Goal: Task Accomplishment & Management: Complete application form

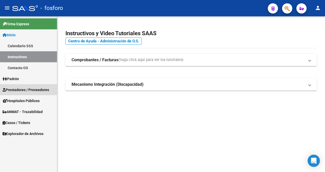
click at [32, 90] on span "Prestadores / Proveedores" at bounding box center [26, 90] width 46 height 6
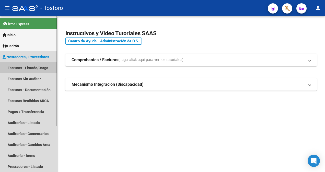
click at [34, 66] on link "Facturas - Listado/Carga" at bounding box center [28, 67] width 57 height 11
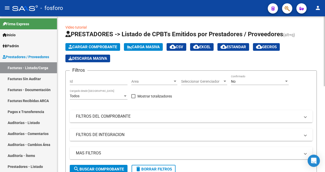
click at [174, 81] on div at bounding box center [175, 81] width 3 height 1
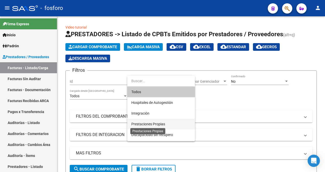
click at [153, 125] on span "Prestaciones Propias" at bounding box center [148, 124] width 34 height 4
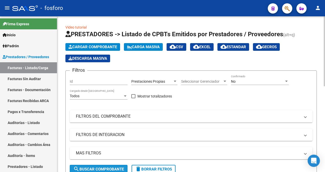
click at [93, 168] on span "search Buscar Comprobante" at bounding box center [98, 169] width 51 height 5
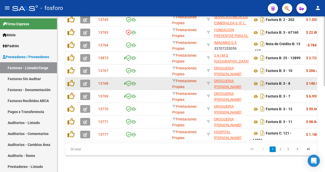
scroll to position [114, 0]
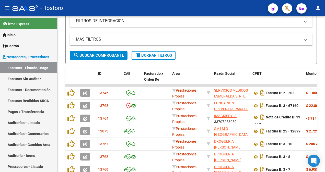
click at [291, 9] on button "button" at bounding box center [287, 8] width 10 height 10
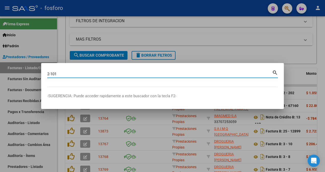
type input "2-101"
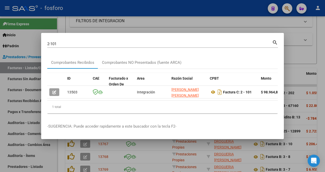
click at [283, 55] on mat-dialog-content "2-101 Buscar (apellido, dni, cuil, nro traspaso, cuit, obra social) search Comp…" at bounding box center [162, 78] width 243 height 78
click at [173, 15] on div at bounding box center [162, 86] width 325 height 172
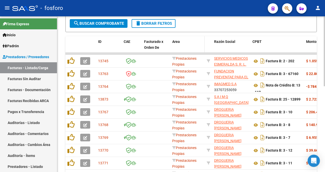
scroll to position [165, 0]
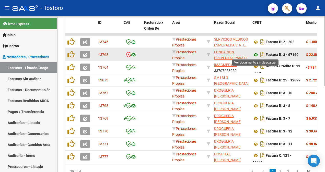
click at [255, 54] on icon at bounding box center [255, 55] width 7 height 6
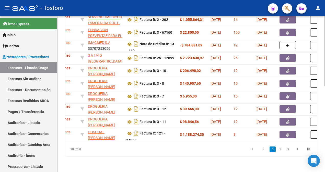
scroll to position [0, 150]
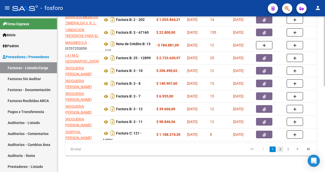
click at [280, 151] on link "2" at bounding box center [280, 150] width 6 height 6
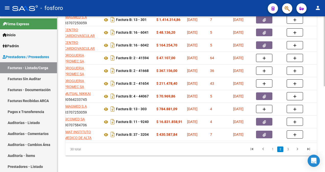
scroll to position [191, 0]
click at [272, 151] on link "1" at bounding box center [273, 150] width 6 height 6
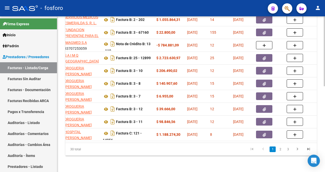
click at [279, 152] on li "2" at bounding box center [280, 149] width 8 height 9
click at [280, 148] on link "2" at bounding box center [280, 150] width 6 height 6
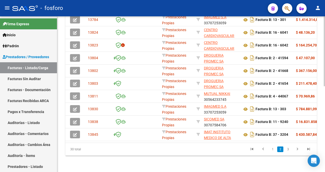
scroll to position [0, 0]
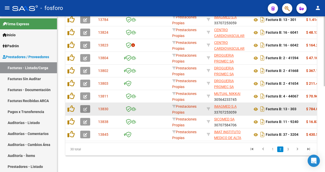
click at [85, 108] on icon "button" at bounding box center [85, 110] width 4 height 4
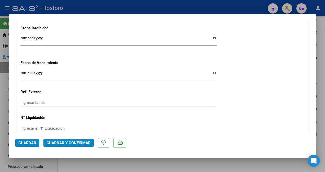
scroll to position [307, 0]
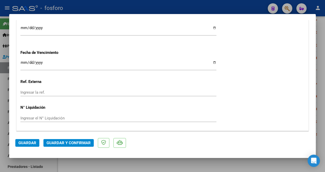
click at [212, 10] on div at bounding box center [162, 86] width 325 height 172
type input "$ 0,00"
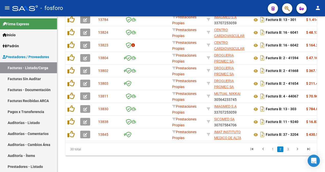
scroll to position [191, 0]
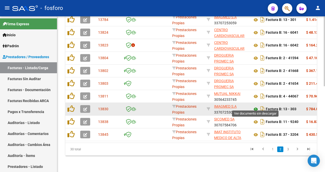
click at [255, 106] on icon at bounding box center [255, 109] width 7 height 6
click at [86, 108] on icon "button" at bounding box center [85, 110] width 4 height 4
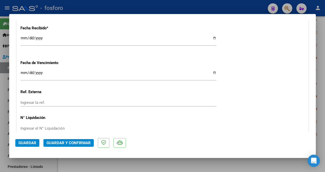
scroll to position [307, 0]
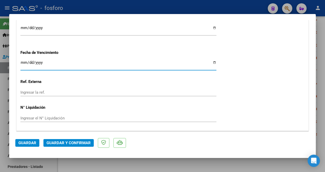
click at [23, 61] on input "Ingresar la fecha" at bounding box center [118, 65] width 196 height 8
type input "[DATE]"
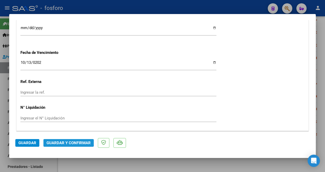
click at [67, 141] on span "Guardar y Confirmar" at bounding box center [68, 143] width 44 height 5
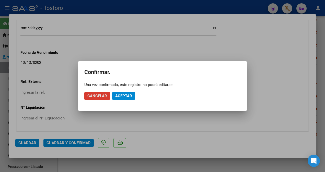
click at [119, 97] on span "Aceptar" at bounding box center [123, 96] width 17 height 5
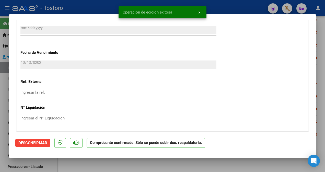
click at [3, 54] on div at bounding box center [162, 86] width 325 height 172
type input "$ 0,00"
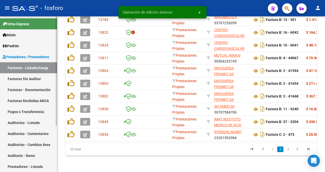
scroll to position [191, 0]
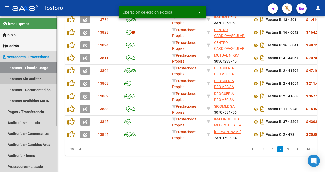
click at [26, 78] on link "Facturas Sin Auditar" at bounding box center [28, 78] width 57 height 11
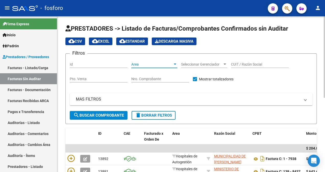
click at [174, 64] on div at bounding box center [175, 64] width 3 height 1
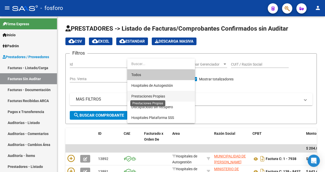
click at [154, 95] on span "Prestaciones Propias" at bounding box center [148, 96] width 34 height 4
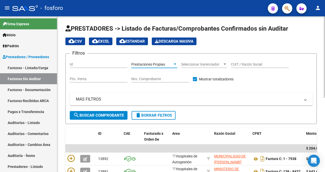
click at [104, 116] on span "search Buscar Comprobante" at bounding box center [98, 115] width 51 height 5
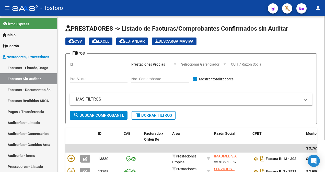
click at [104, 116] on span "search Buscar Comprobante" at bounding box center [98, 115] width 51 height 5
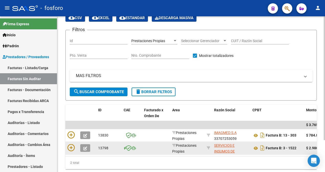
scroll to position [40, 0]
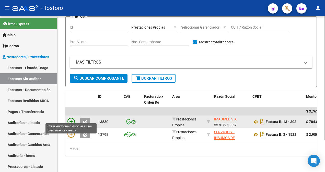
click at [72, 118] on icon at bounding box center [70, 121] width 7 height 7
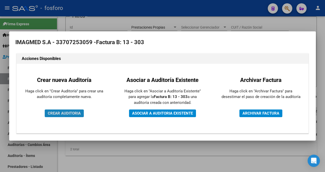
click at [72, 113] on span "CREAR AUDITORIA" at bounding box center [64, 113] width 33 height 5
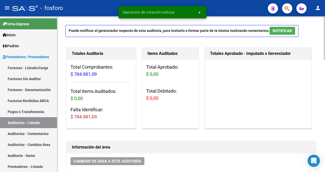
scroll to position [77, 0]
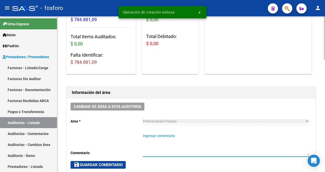
click at [152, 137] on textarea "Ingresar comentario" at bounding box center [226, 144] width 166 height 22
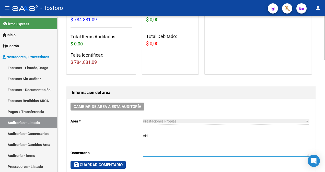
type textarea "A"
type textarea "PARAANULAR N/C 0013-119"
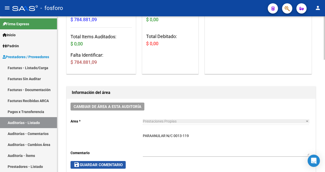
click at [91, 165] on span "save Guardar Comentario" at bounding box center [98, 165] width 49 height 5
click at [100, 164] on span "save Guardar Comentario" at bounding box center [98, 165] width 49 height 5
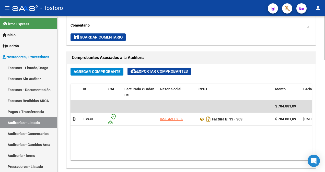
scroll to position [307, 0]
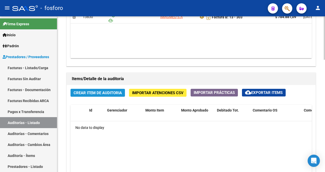
click at [91, 91] on span "Crear Item de Auditoria" at bounding box center [98, 93] width 48 height 5
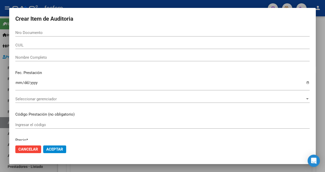
click at [5, 57] on div at bounding box center [162, 86] width 325 height 172
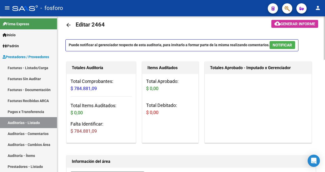
scroll to position [0, 0]
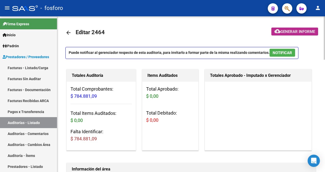
click at [282, 31] on span "Generar informe" at bounding box center [297, 31] width 34 height 5
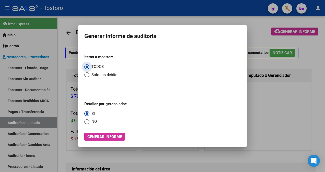
click at [94, 137] on span "Generar informe" at bounding box center [104, 137] width 34 height 5
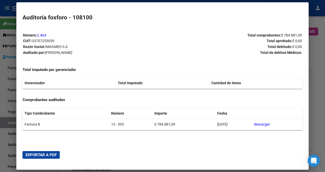
click at [43, 153] on span "Exportar a PDF" at bounding box center [41, 155] width 31 height 5
click at [2, 77] on div at bounding box center [162, 86] width 325 height 172
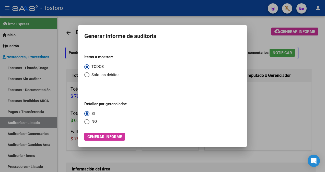
click at [61, 92] on div at bounding box center [162, 86] width 325 height 172
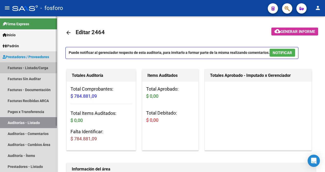
click at [32, 66] on link "Facturas - Listado/Carga" at bounding box center [28, 67] width 57 height 11
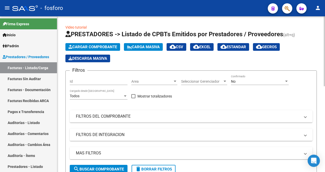
click at [175, 83] on div at bounding box center [175, 81] width 5 height 4
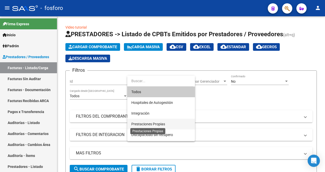
click at [159, 123] on span "Prestaciones Propias" at bounding box center [148, 124] width 34 height 4
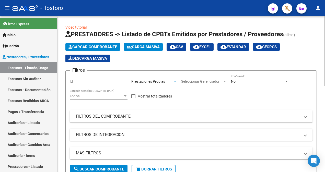
click at [115, 169] on span "search Buscar Comprobante" at bounding box center [98, 169] width 51 height 5
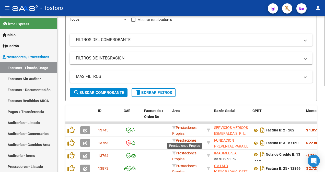
scroll to position [153, 0]
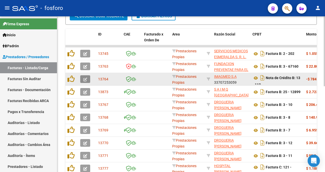
click at [83, 78] on button "button" at bounding box center [85, 79] width 10 height 8
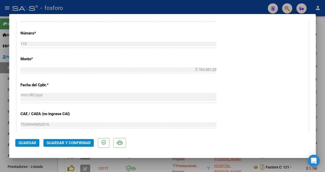
scroll to position [255, 0]
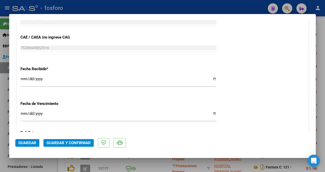
click at [0, 76] on html "menu - fosforo person Firma Express Inicio Calendario SSS Instructivos Contacto…" at bounding box center [162, 86] width 325 height 172
drag, startPoint x: 0, startPoint y: 76, endPoint x: 6, endPoint y: 78, distance: 7.0
click at [6, 78] on div at bounding box center [162, 86] width 325 height 172
type input "$ 0,00"
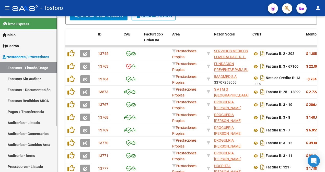
scroll to position [153, 0]
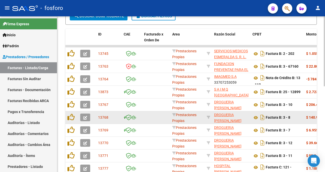
click at [142, 118] on datatable-body-cell at bounding box center [156, 117] width 28 height 13
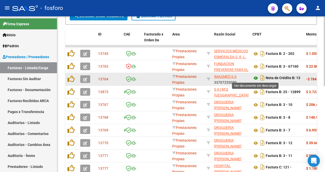
click at [253, 77] on icon at bounding box center [255, 78] width 7 height 6
click at [84, 78] on icon "button" at bounding box center [85, 80] width 4 height 4
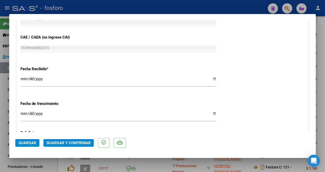
scroll to position [332, 0]
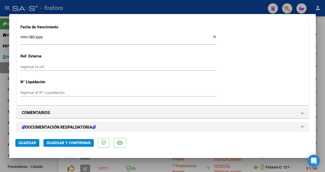
click at [23, 37] on input "Ingresar la fecha" at bounding box center [118, 39] width 196 height 8
type input "[DATE]"
click at [50, 144] on span "Guardar y Confirmar" at bounding box center [68, 143] width 44 height 5
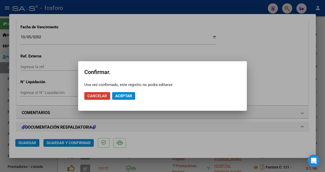
click at [114, 96] on button "Aceptar" at bounding box center [123, 96] width 23 height 8
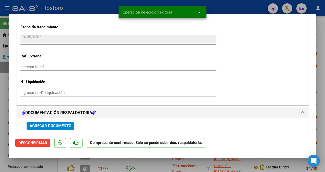
click at [0, 66] on html "menu - fosforo person Firma Express Inicio Calendario SSS Instructivos Contacto…" at bounding box center [162, 86] width 325 height 172
drag, startPoint x: 0, startPoint y: 66, endPoint x: 1, endPoint y: 87, distance: 20.7
click at [1, 87] on div at bounding box center [162, 86] width 325 height 172
type input "$ 0,00"
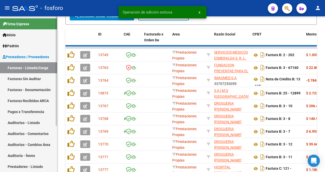
scroll to position [153, 0]
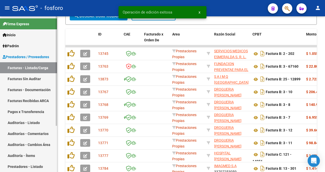
click at [32, 81] on link "Facturas Sin Auditar" at bounding box center [28, 78] width 57 height 11
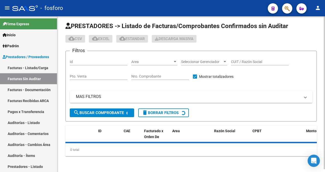
scroll to position [143, 0]
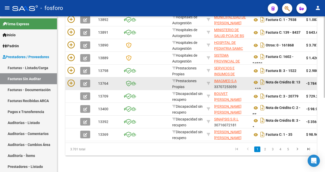
click at [144, 78] on datatable-body-cell at bounding box center [156, 83] width 28 height 13
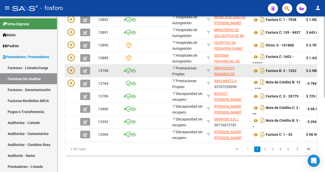
click at [145, 67] on datatable-body-cell at bounding box center [156, 71] width 28 height 13
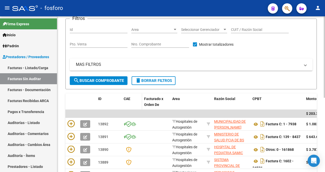
scroll to position [15, 0]
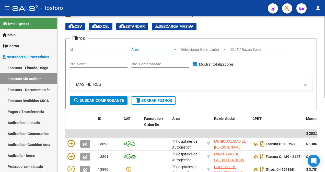
click at [175, 49] on div at bounding box center [175, 49] width 3 height 1
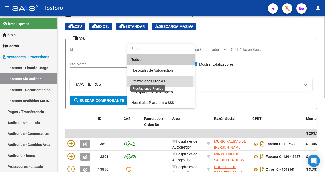
drag, startPoint x: 144, startPoint y: 80, endPoint x: 139, endPoint y: 81, distance: 4.6
click at [144, 80] on span "Prestaciones Propias" at bounding box center [148, 81] width 34 height 4
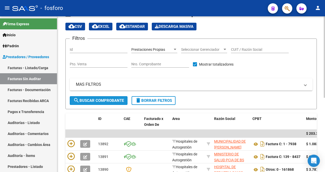
click at [104, 99] on span "search Buscar Comprobante" at bounding box center [98, 100] width 51 height 5
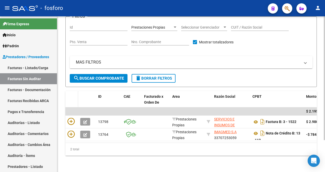
scroll to position [40, 0]
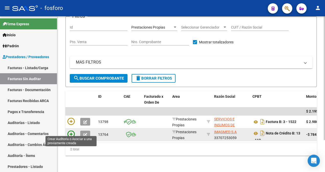
click at [69, 131] on icon at bounding box center [70, 134] width 7 height 7
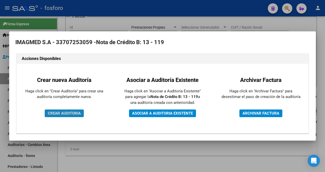
click at [73, 110] on button "CREAR AUDITORIA" at bounding box center [64, 114] width 39 height 8
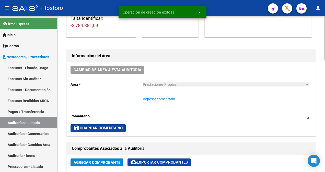
scroll to position [102, 0]
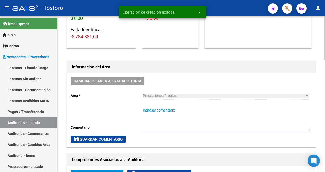
click at [153, 86] on div "Cambiar de área a esta auditoría Area * Prestaciones Propias Seleccionar area C…" at bounding box center [191, 110] width 249 height 74
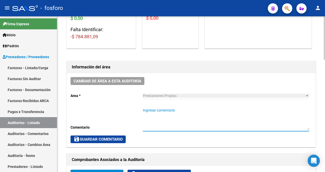
click at [143, 115] on textarea "Ingresar comentario" at bounding box center [226, 119] width 166 height 22
type textarea "N/C QUE SE CORRESPONDE CON LA FC. 0013-303"
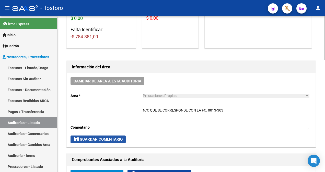
click at [100, 138] on span "save Guardar Comentario" at bounding box center [98, 139] width 49 height 5
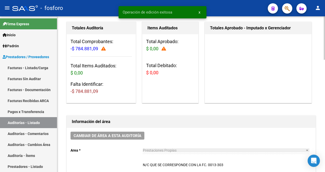
scroll to position [0, 0]
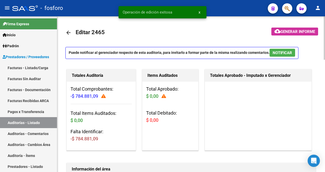
click at [294, 28] on button "cloud_download Generar informe" at bounding box center [294, 32] width 47 height 8
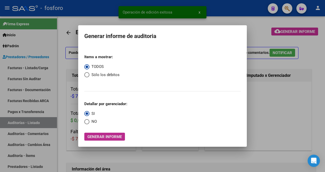
click at [100, 137] on span "Generar informe" at bounding box center [104, 137] width 34 height 5
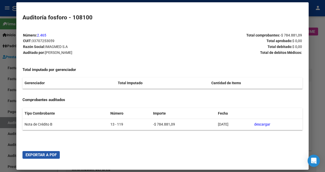
click at [54, 154] on span "Exportar a PDF" at bounding box center [41, 155] width 31 height 5
click at [2, 109] on div at bounding box center [162, 86] width 325 height 172
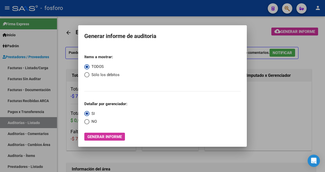
click at [101, 134] on button "Generar informe" at bounding box center [104, 137] width 41 height 8
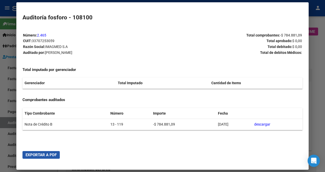
click at [45, 155] on span "Exportar a PDF" at bounding box center [41, 155] width 31 height 5
click at [9, 136] on div at bounding box center [162, 86] width 325 height 172
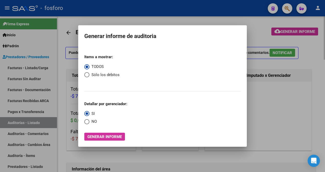
click at [274, 110] on div at bounding box center [162, 86] width 325 height 172
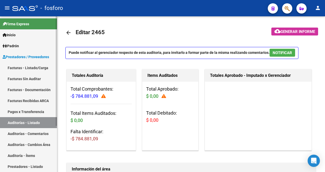
click at [22, 70] on link "Facturas - Listado/Carga" at bounding box center [28, 67] width 57 height 11
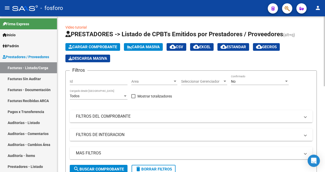
click at [176, 81] on div at bounding box center [175, 81] width 3 height 1
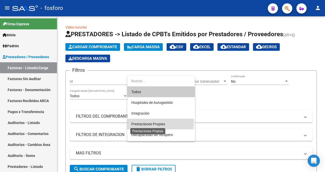
click at [151, 122] on span "Prestaciones Propias" at bounding box center [148, 124] width 34 height 4
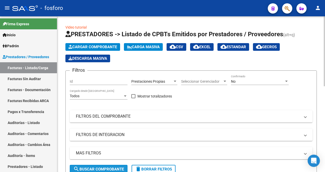
click at [102, 169] on span "search Buscar Comprobante" at bounding box center [98, 169] width 51 height 5
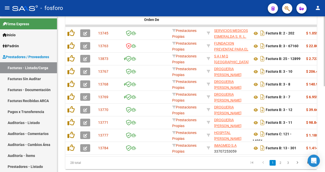
scroll to position [191, 0]
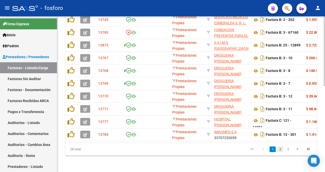
click at [283, 151] on link "2" at bounding box center [280, 150] width 6 height 6
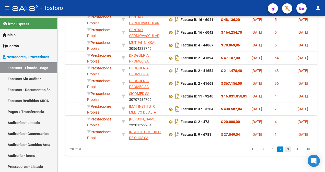
click at [290, 150] on link "3" at bounding box center [288, 150] width 6 height 6
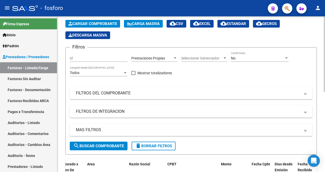
scroll to position [12, 0]
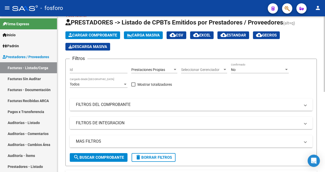
click at [175, 69] on div at bounding box center [175, 69] width 3 height 1
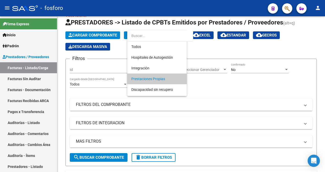
scroll to position [10, 0]
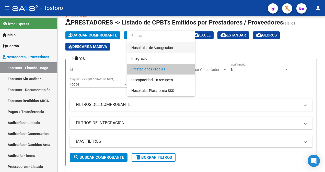
click at [156, 44] on span "Hospitales de Autogestión" at bounding box center [161, 47] width 60 height 11
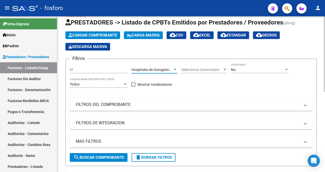
click at [110, 159] on span "search Buscar Comprobante" at bounding box center [98, 157] width 51 height 5
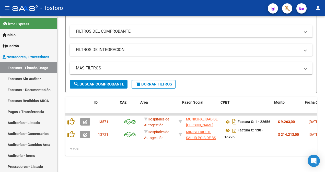
scroll to position [0, 10]
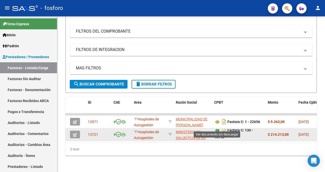
click at [218, 127] on icon at bounding box center [217, 130] width 7 height 6
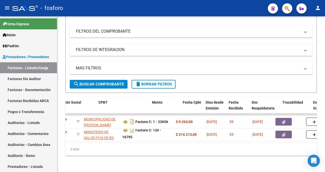
scroll to position [0, 126]
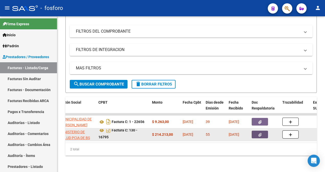
click at [254, 131] on button "button" at bounding box center [260, 135] width 16 height 8
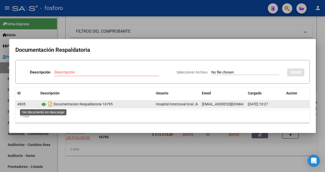
click at [44, 104] on icon at bounding box center [43, 104] width 7 height 6
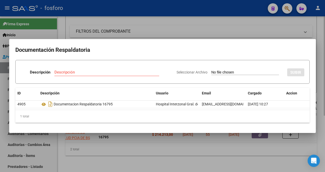
drag, startPoint x: 203, startPoint y: 32, endPoint x: 216, endPoint y: 31, distance: 12.6
click at [204, 32] on div at bounding box center [162, 86] width 325 height 172
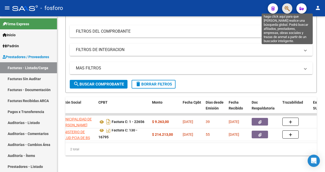
click at [289, 8] on icon "button" at bounding box center [287, 9] width 5 height 6
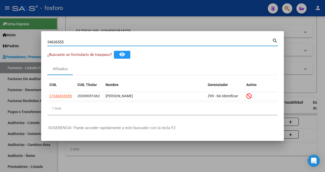
click at [88, 41] on input "34636555" at bounding box center [159, 42] width 225 height 5
type input "3"
type input "53192485"
drag, startPoint x: 48, startPoint y: 41, endPoint x: 68, endPoint y: 43, distance: 20.5
click at [68, 43] on input "53192485" at bounding box center [159, 42] width 225 height 5
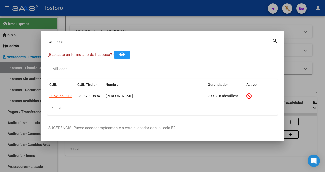
click at [88, 43] on input "54966981" at bounding box center [159, 42] width 225 height 5
type input "5"
click at [77, 43] on input "43018851" at bounding box center [159, 42] width 225 height 5
type input "4"
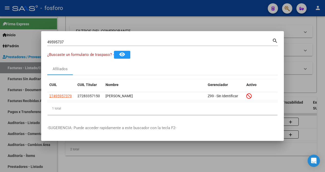
click at [73, 45] on div "49595737 Buscar (apellido, dni, [PERSON_NAME], [PERSON_NAME], cuit, obra social)" at bounding box center [159, 42] width 225 height 8
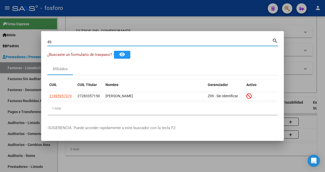
type input "4"
type input "2"
click at [99, 43] on input "24904586" at bounding box center [159, 42] width 225 height 5
type input "2"
